Goal: Task Accomplishment & Management: Use online tool/utility

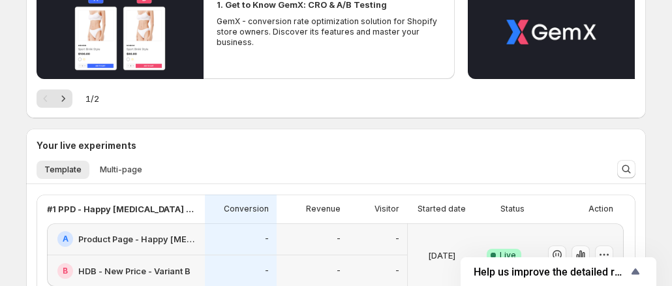
scroll to position [239, 0]
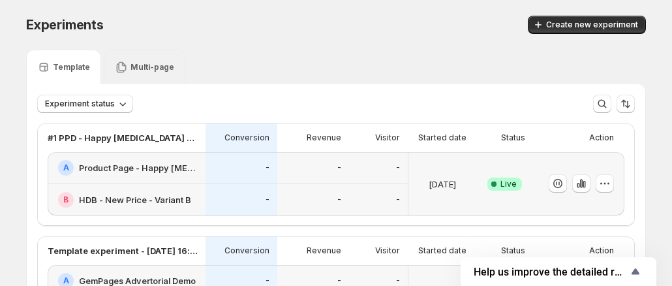
click at [153, 70] on p "Multi-page" at bounding box center [152, 67] width 44 height 10
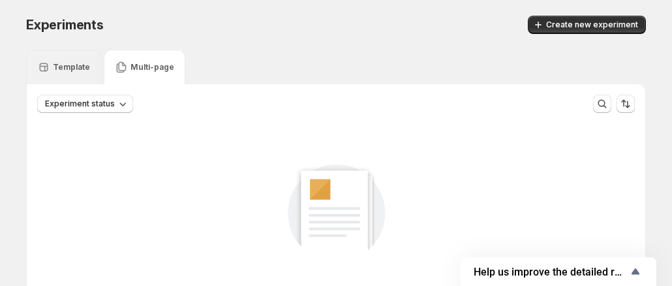
scroll to position [65, 0]
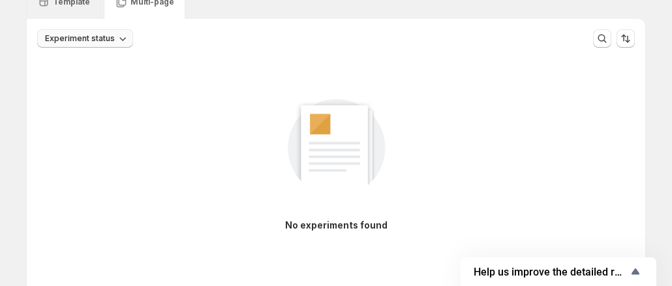
click at [96, 37] on span "Experiment status" at bounding box center [80, 38] width 70 height 10
click at [410, 50] on div "No experiments found" at bounding box center [336, 173] width 618 height 250
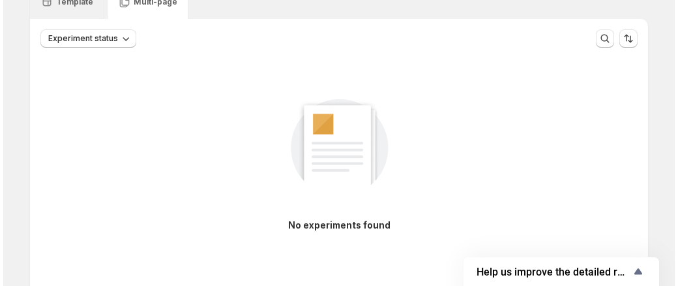
scroll to position [0, 0]
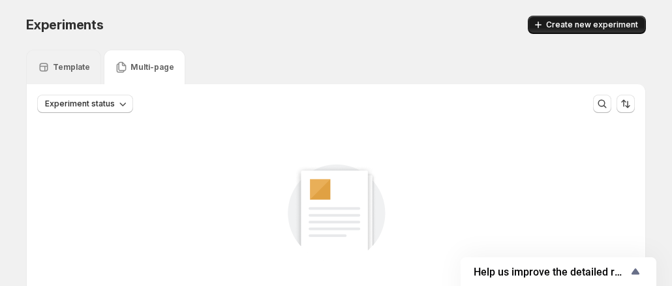
click at [613, 26] on span "Create new experiment" at bounding box center [592, 25] width 92 height 10
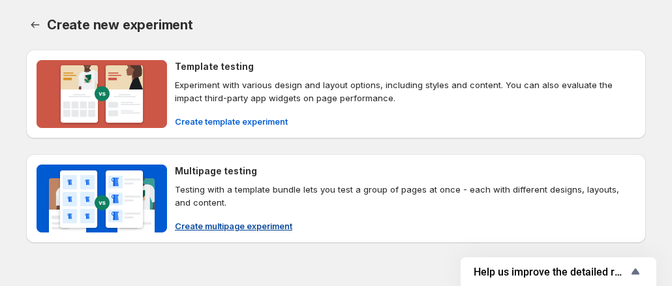
click at [166, 230] on img at bounding box center [102, 198] width 130 height 68
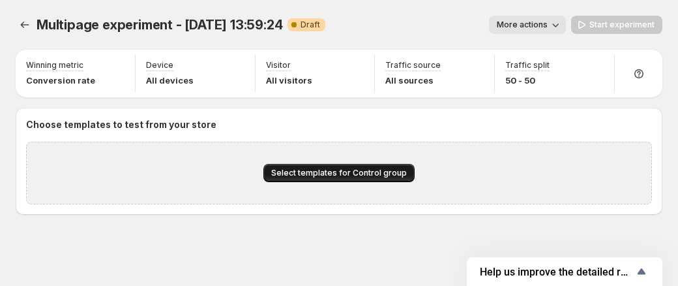
click at [320, 177] on span "Select templates for Control group" at bounding box center [339, 173] width 136 height 10
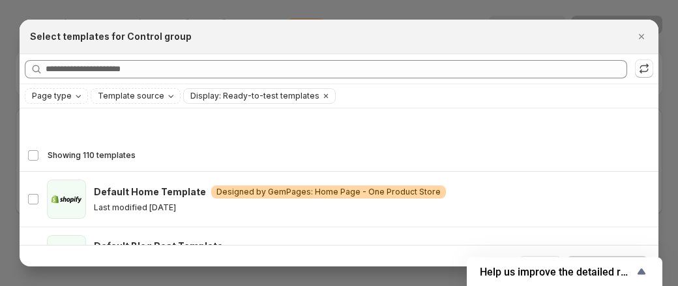
scroll to position [97, 0]
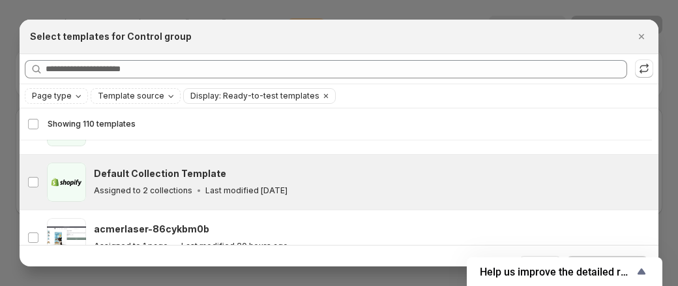
click at [125, 178] on h3 "Default Collection Template" at bounding box center [160, 173] width 132 height 13
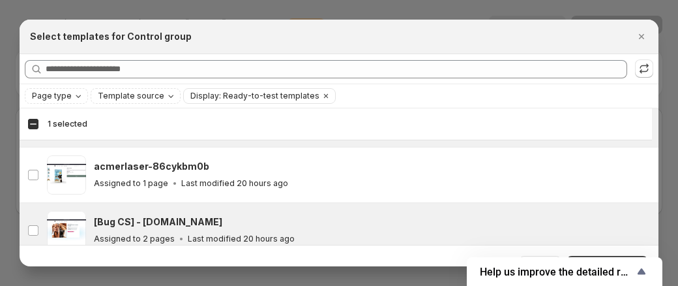
scroll to position [162, 0]
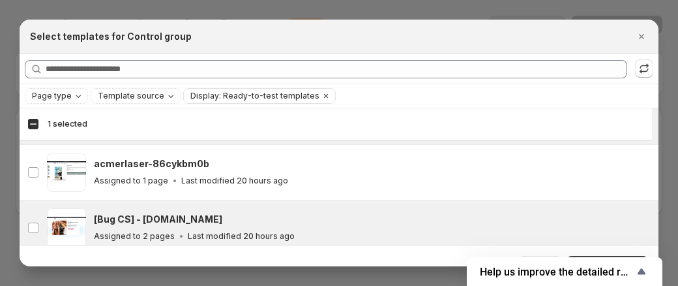
click at [160, 222] on h3 "[Bug CS] - showerenvy.myshopify.com" at bounding box center [158, 219] width 128 height 13
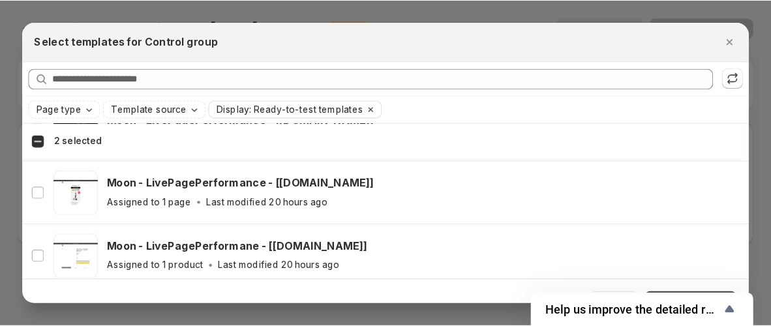
scroll to position [618, 0]
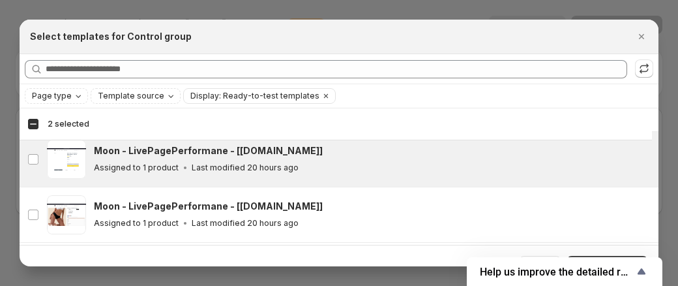
click at [192, 166] on p "Last modified 20 hours ago" at bounding box center [245, 167] width 107 height 10
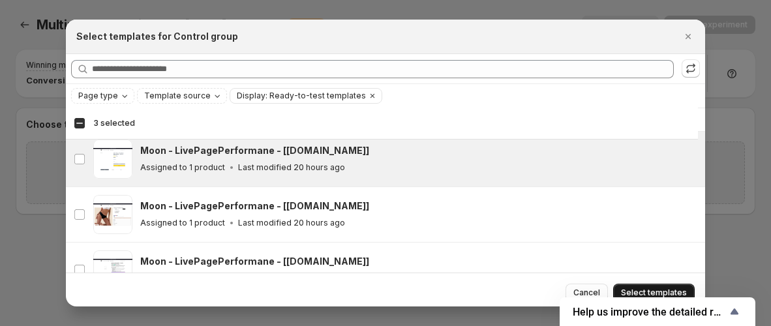
click at [641, 284] on button "Select templates" at bounding box center [654, 293] width 82 height 18
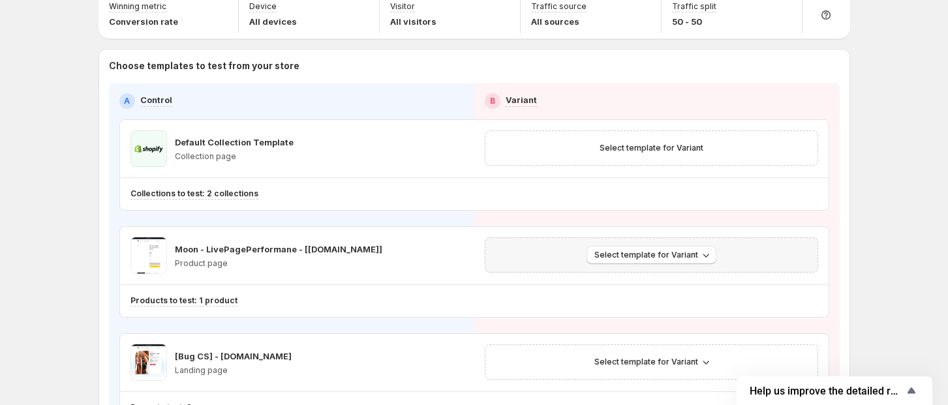
scroll to position [57, 0]
click at [671, 151] on button "Select template for Variant" at bounding box center [651, 149] width 119 height 18
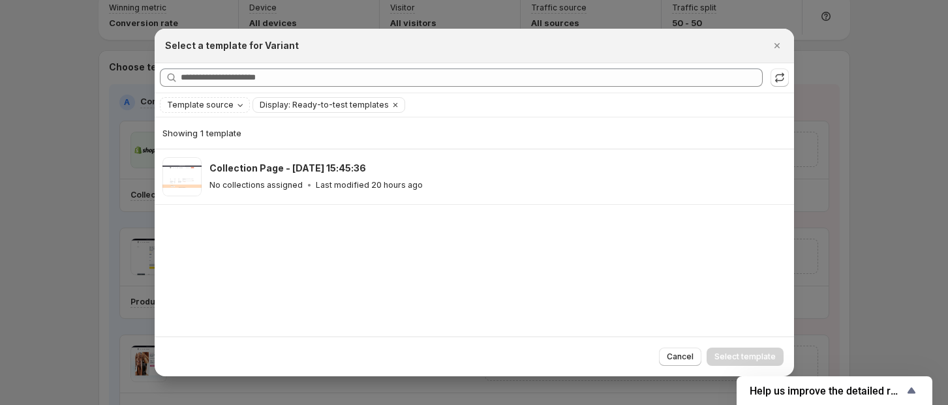
drag, startPoint x: 775, startPoint y: 49, endPoint x: 119, endPoint y: 269, distance: 692.2
click at [671, 49] on icon "Close" at bounding box center [776, 45] width 13 height 13
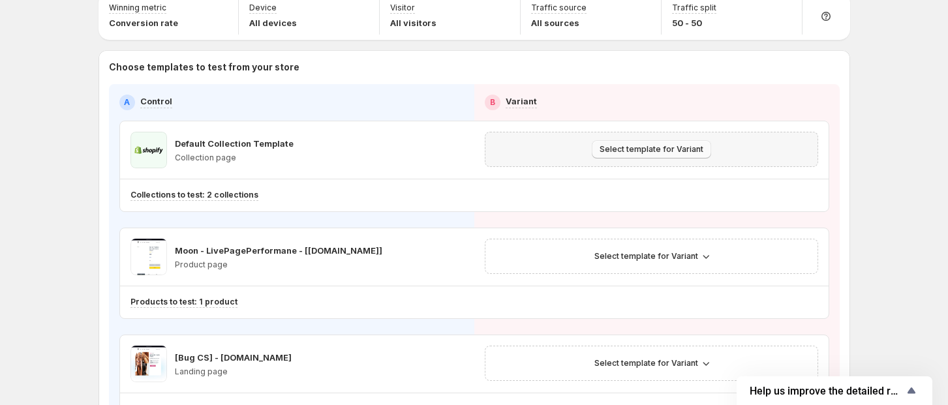
click at [625, 153] on span "Select template for Variant" at bounding box center [651, 149] width 104 height 10
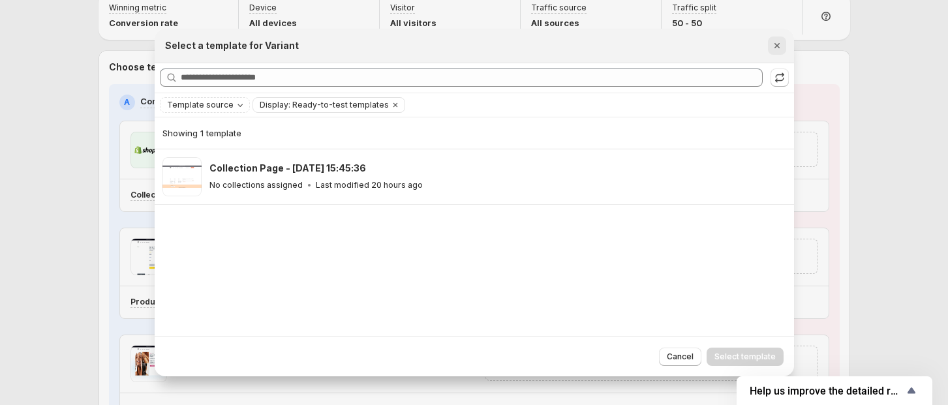
click at [671, 44] on icon "Close" at bounding box center [776, 45] width 13 height 13
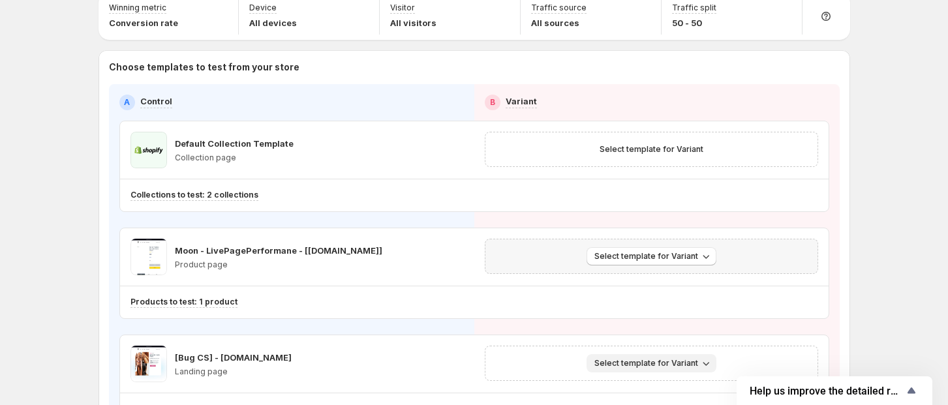
scroll to position [145, 0]
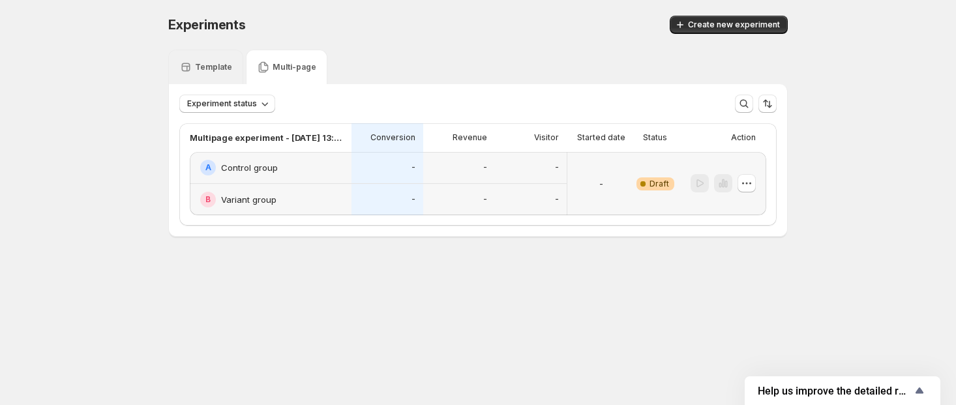
click at [196, 58] on div "Template" at bounding box center [205, 67] width 75 height 35
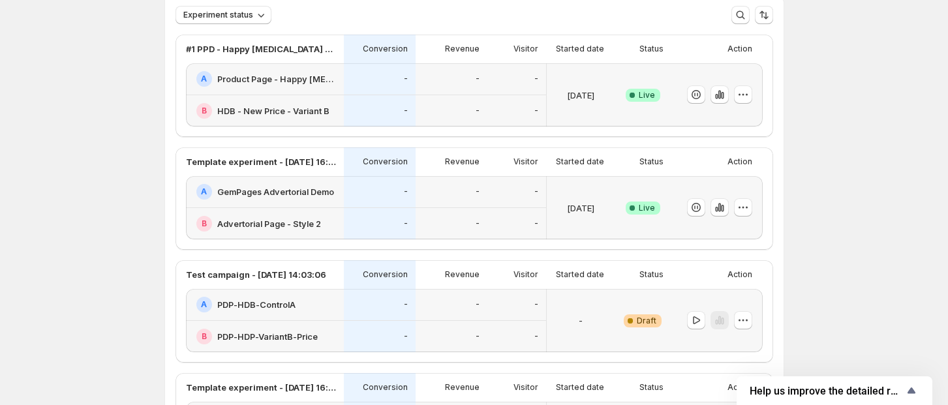
scroll to position [87, 0]
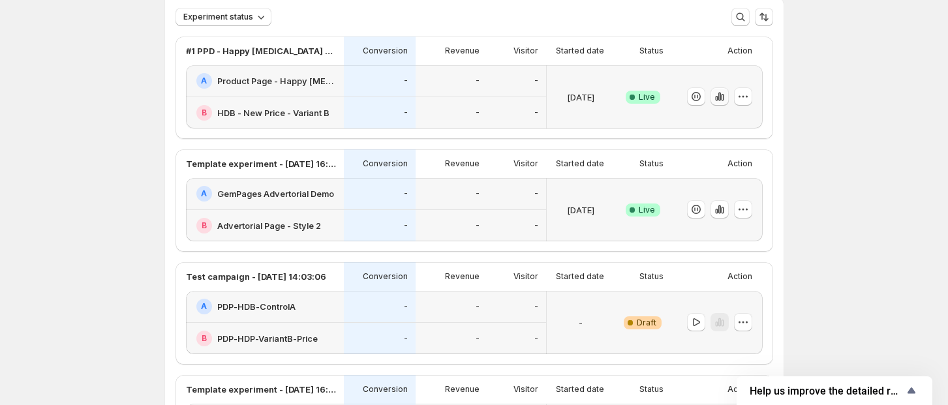
click at [671, 98] on icon "button" at bounding box center [719, 96] width 13 height 13
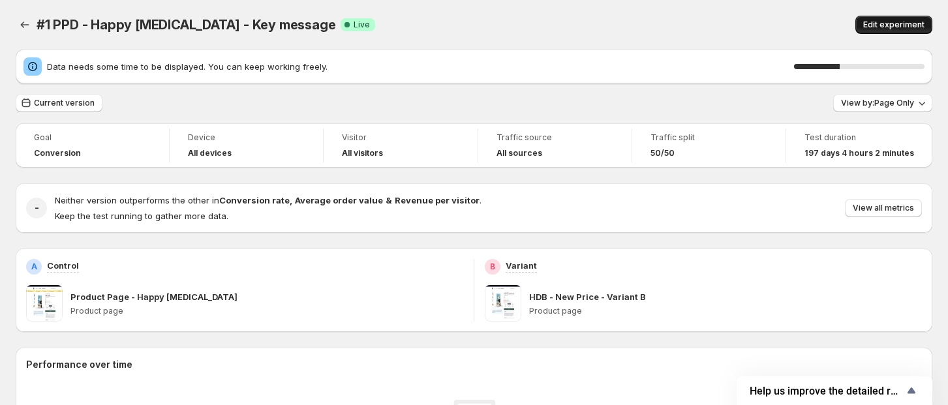
click at [671, 23] on span "Edit experiment" at bounding box center [893, 25] width 61 height 10
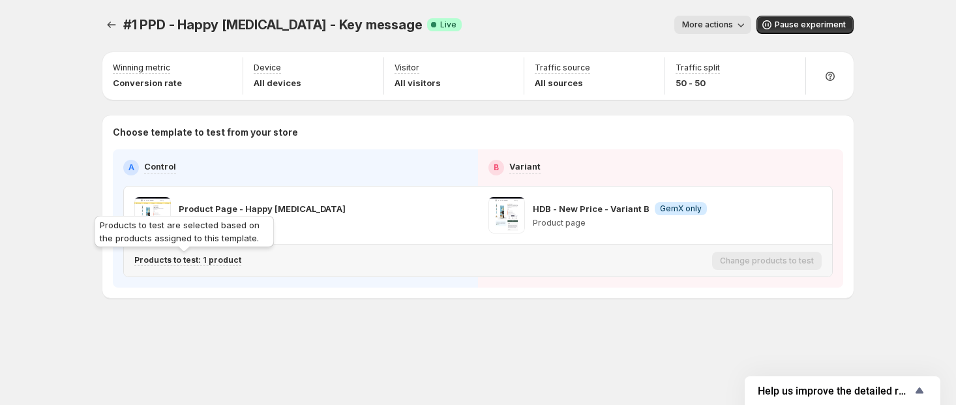
click at [183, 259] on p "Products to test: 1 product" at bounding box center [187, 260] width 107 height 10
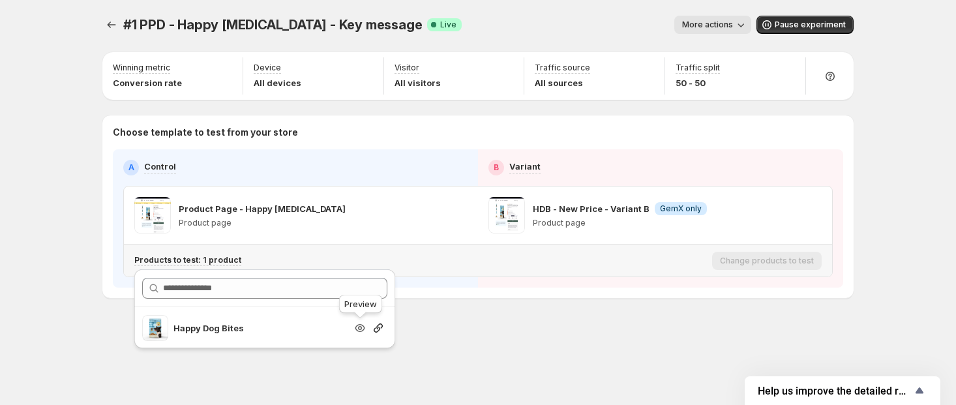
click at [361, 285] on icon "Search for and select a customer segment" at bounding box center [360, 328] width 13 height 13
click at [374, 285] on icon "Search for and select a customer segment" at bounding box center [378, 328] width 13 height 13
drag, startPoint x: 950, startPoint y: 130, endPoint x: 585, endPoint y: 5, distance: 385.3
click at [585, 5] on div "#1 PPD - Happy Dog Bite - Key message. This page is ready #1 PPD - Happy Dog Bi…" at bounding box center [477, 25] width 751 height 50
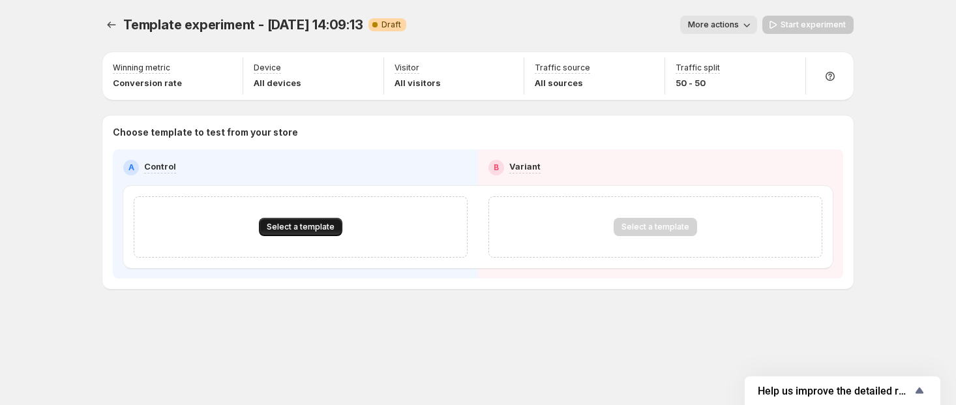
click at [297, 226] on span "Select a template" at bounding box center [301, 227] width 68 height 10
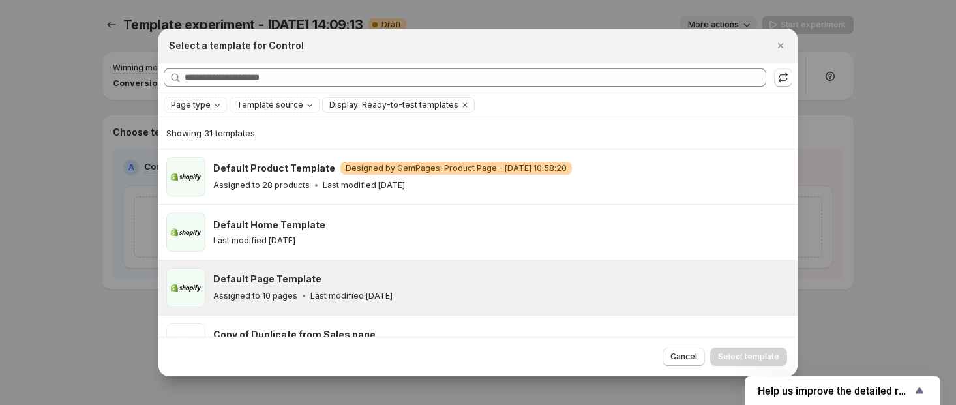
click at [268, 284] on div "Default Page Template Assigned to 10 pages Last modified 2 months ago" at bounding box center [499, 288] width 573 height 30
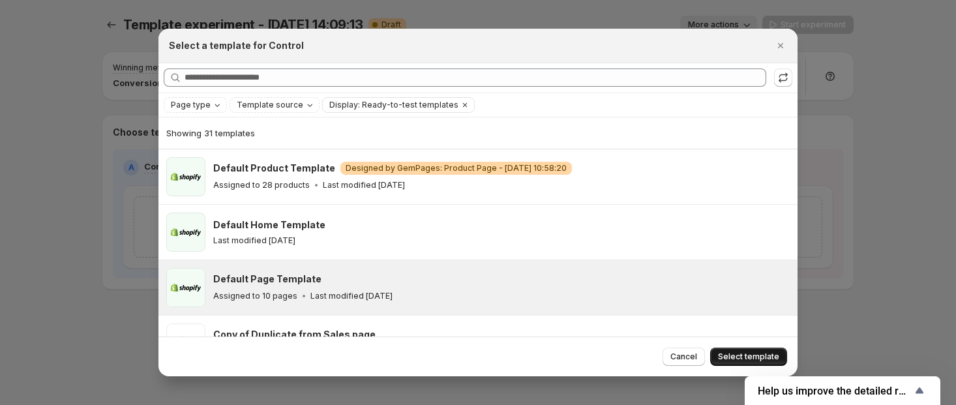
click at [745, 357] on span "Select template" at bounding box center [748, 357] width 61 height 10
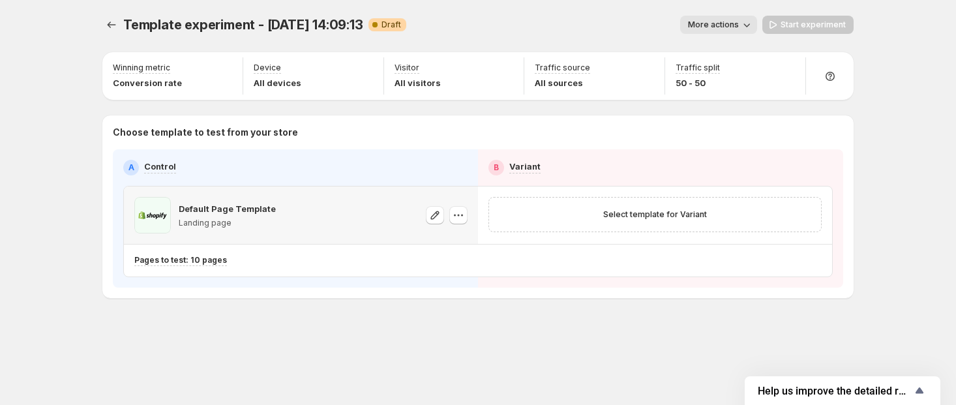
click at [331, 204] on div "Default Page Template Landing page" at bounding box center [300, 215] width 333 height 37
click at [434, 212] on icon "button" at bounding box center [435, 215] width 13 height 13
click at [462, 215] on icon "button" at bounding box center [462, 216] width 2 height 2
click at [440, 245] on span "Change template" at bounding box center [461, 242] width 70 height 10
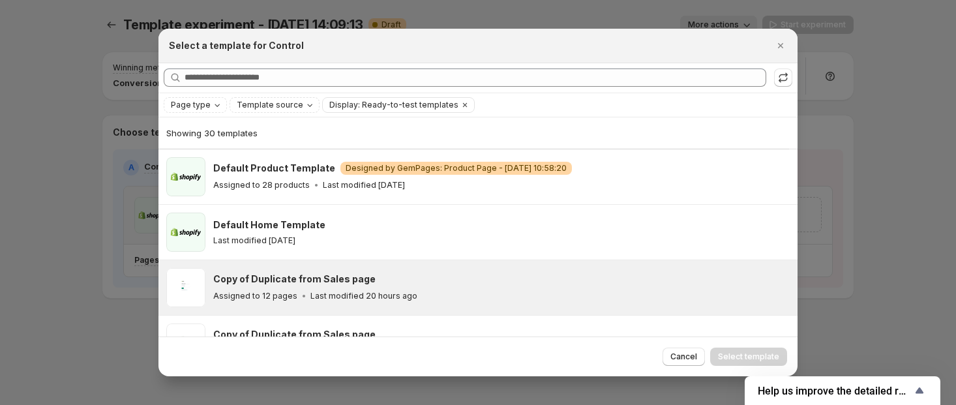
scroll to position [118, 0]
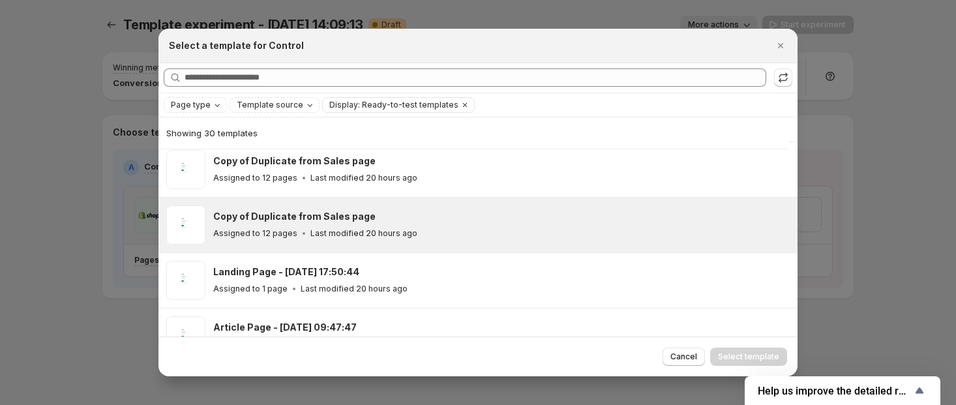
click at [378, 228] on p "Last modified 20 hours ago" at bounding box center [363, 233] width 107 height 10
click at [770, 359] on span "Select template" at bounding box center [748, 357] width 61 height 10
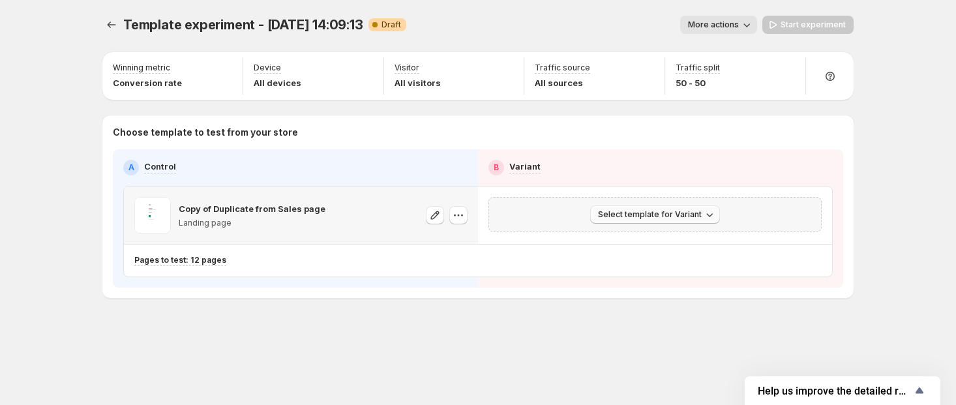
click at [671, 217] on span "Select template for Variant" at bounding box center [650, 214] width 104 height 10
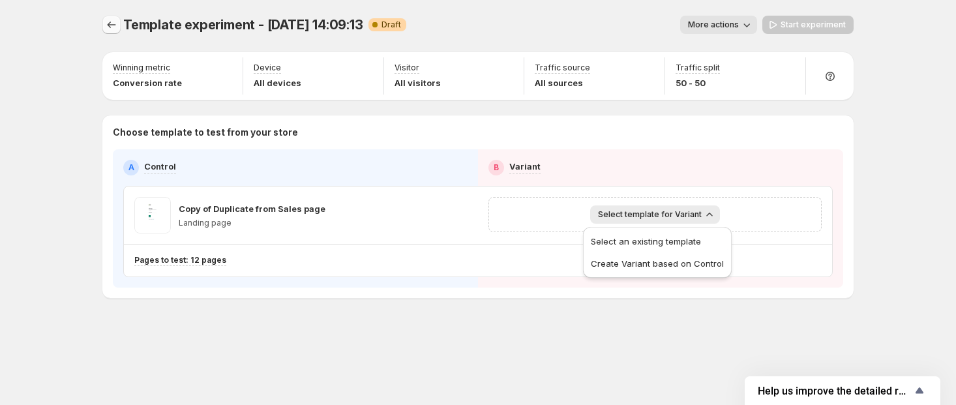
click at [107, 20] on icon "Experiments" at bounding box center [111, 24] width 13 height 13
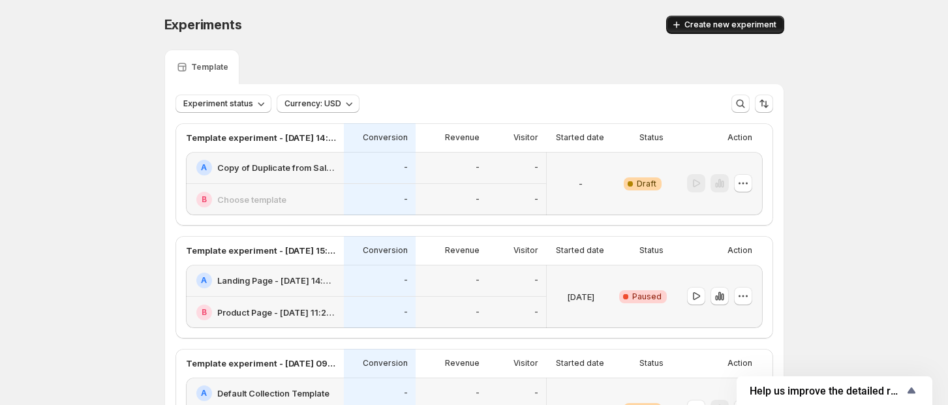
click at [732, 20] on span "Create new experiment" at bounding box center [730, 25] width 92 height 10
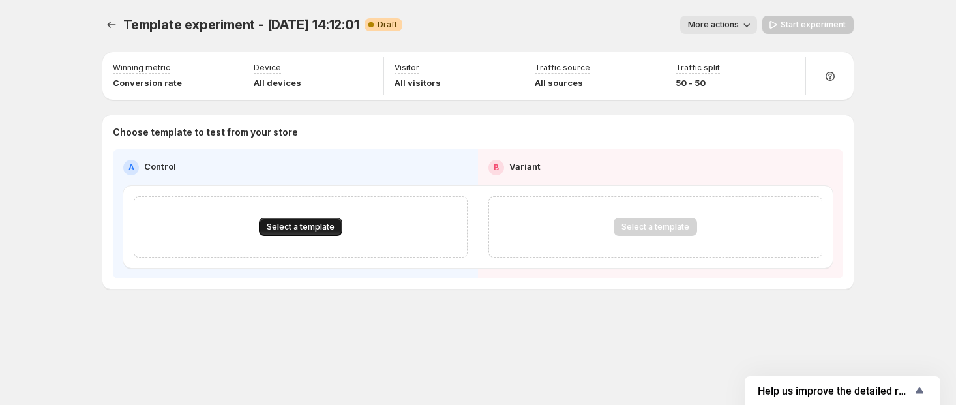
click at [324, 226] on span "Select a template" at bounding box center [301, 227] width 68 height 10
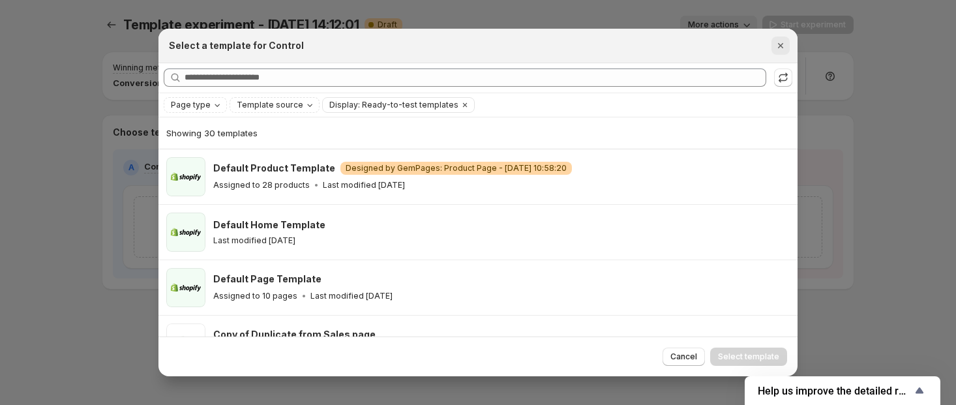
click at [781, 43] on icon "Close" at bounding box center [780, 45] width 13 height 13
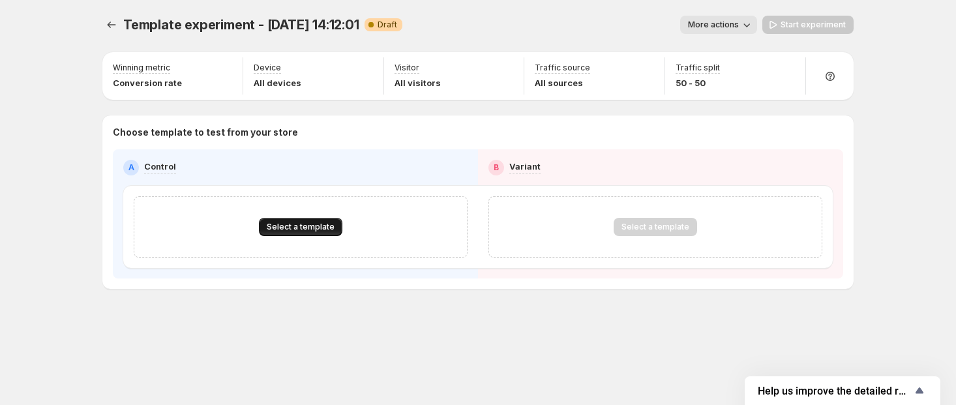
click at [303, 224] on span "Select a template" at bounding box center [301, 227] width 68 height 10
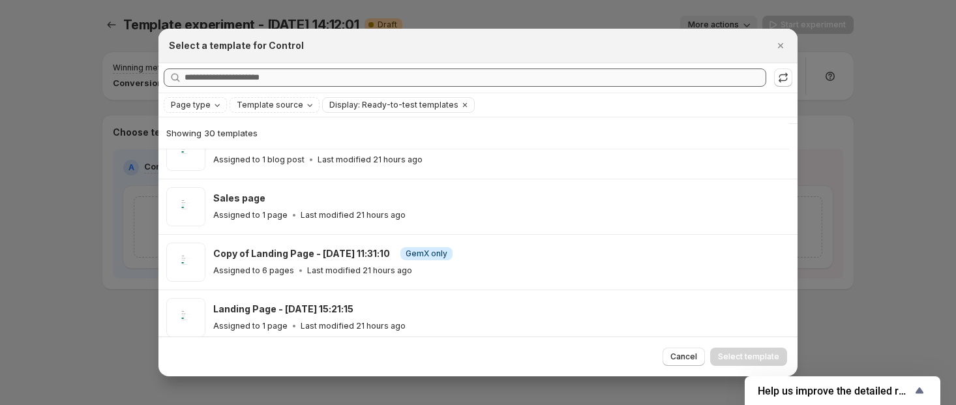
scroll to position [261, 0]
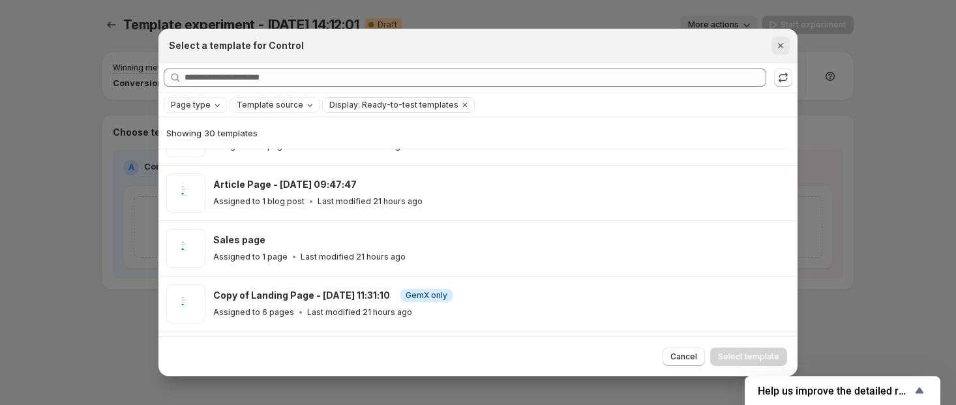
click at [780, 47] on icon "Close" at bounding box center [780, 45] width 13 height 13
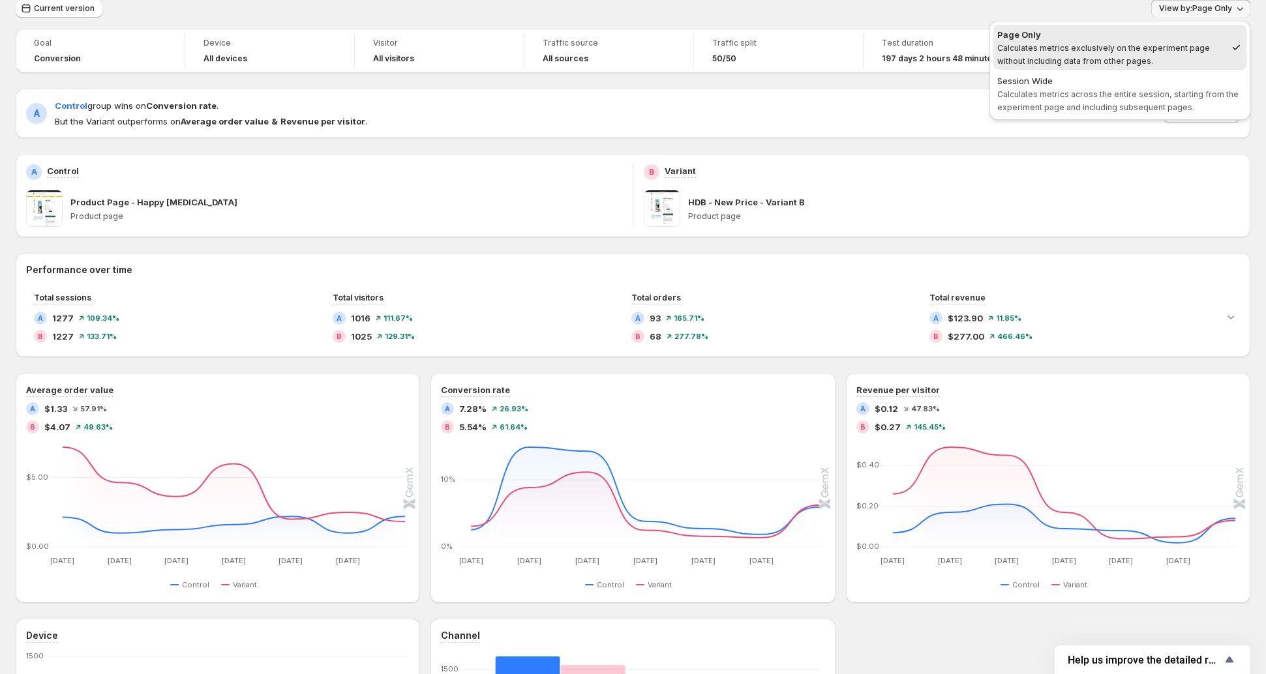
scroll to position [50, 0]
